Goal: Information Seeking & Learning: Check status

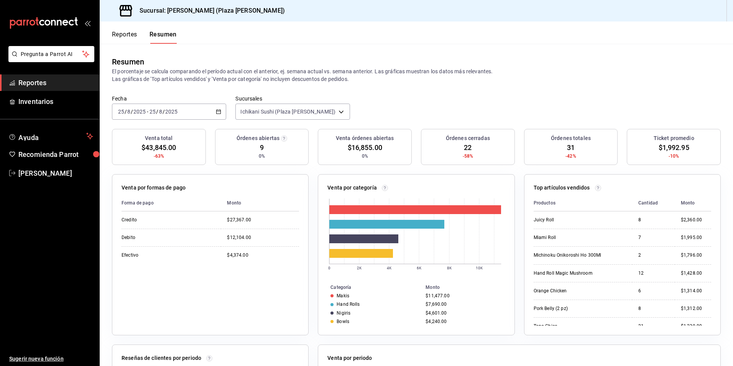
click at [26, 81] on span "Reportes" at bounding box center [55, 82] width 75 height 10
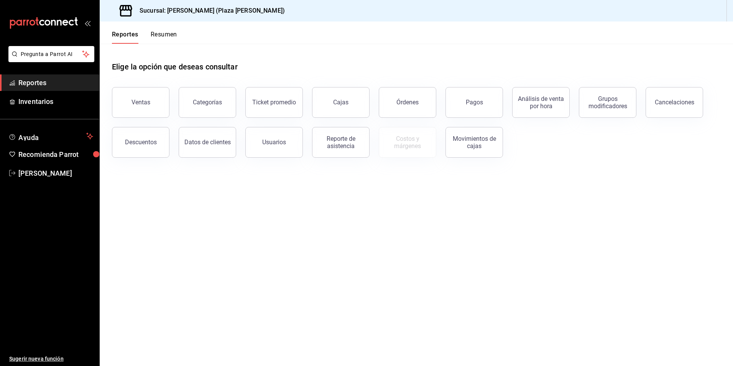
click at [155, 104] on button "Ventas" at bounding box center [141, 102] width 58 height 31
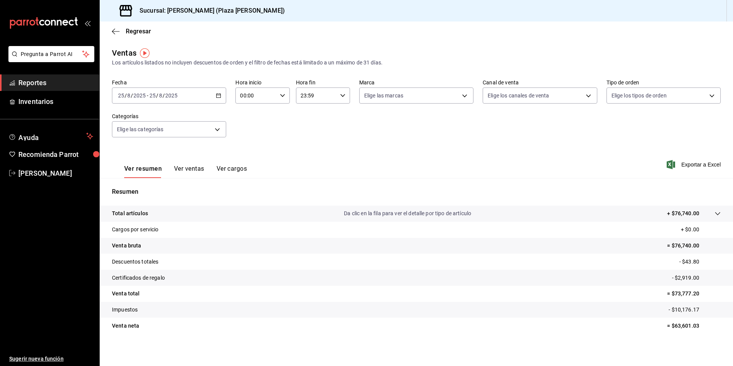
click at [195, 169] on button "Ver ventas" at bounding box center [189, 171] width 30 height 13
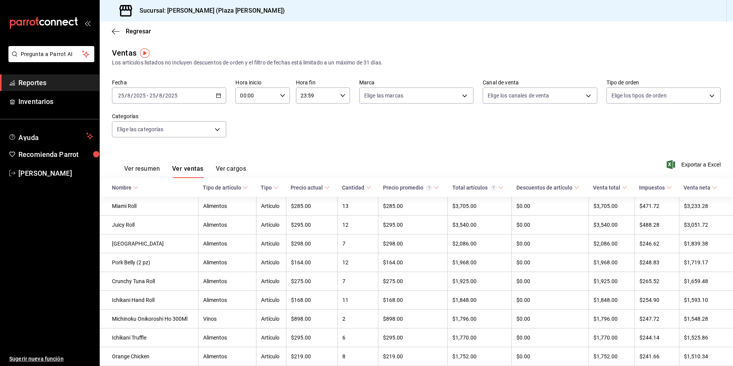
click at [136, 186] on icon at bounding box center [135, 187] width 5 height 5
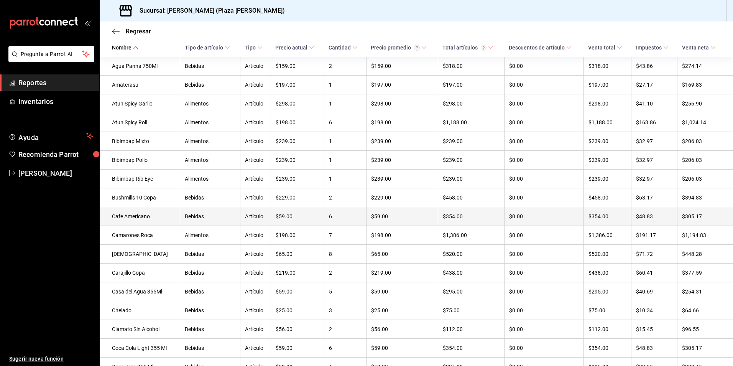
scroll to position [153, 0]
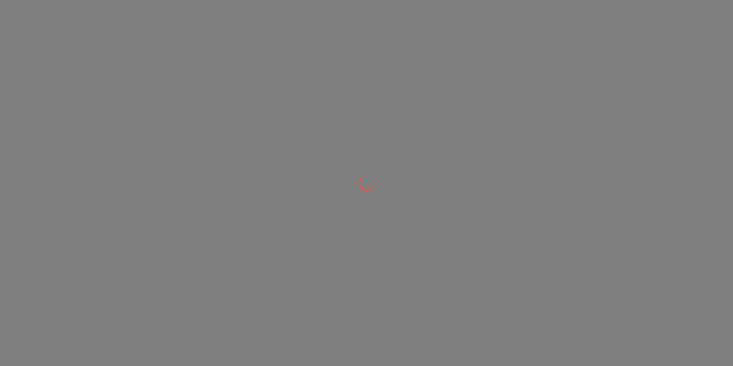
drag, startPoint x: 291, startPoint y: 282, endPoint x: 293, endPoint y: 275, distance: 7.8
click at [292, 282] on div at bounding box center [366, 183] width 733 height 366
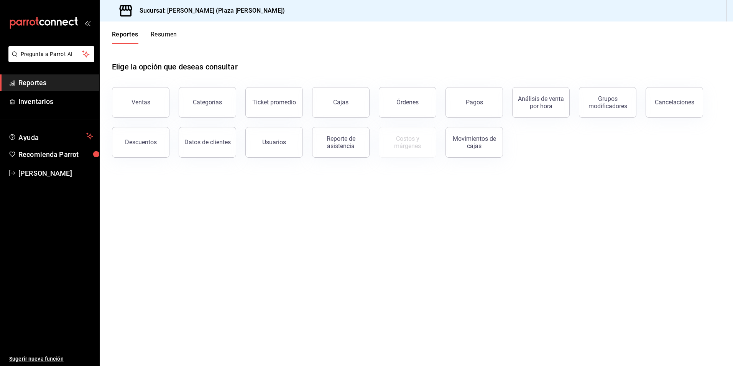
click at [173, 36] on button "Resumen" at bounding box center [164, 37] width 26 height 13
